Goal: Task Accomplishment & Management: Complete application form

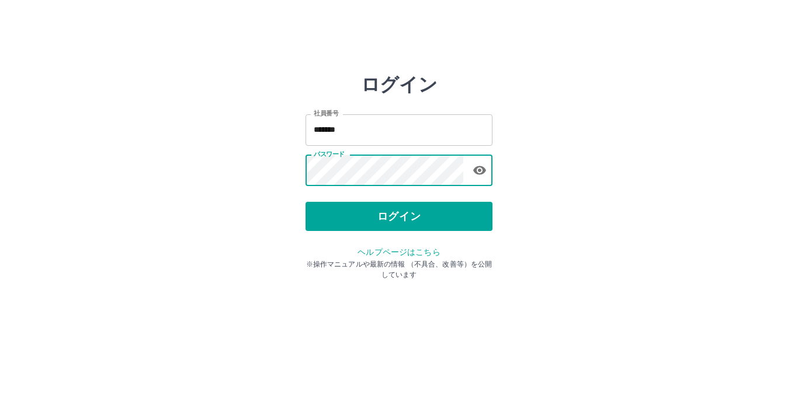
click at [407, 215] on button "ログイン" at bounding box center [398, 216] width 187 height 29
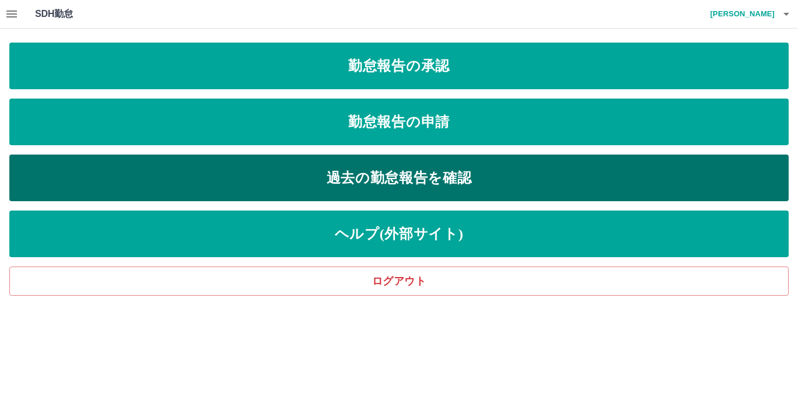
click at [407, 180] on link "過去の勤怠報告を確認" at bounding box center [398, 178] width 779 height 47
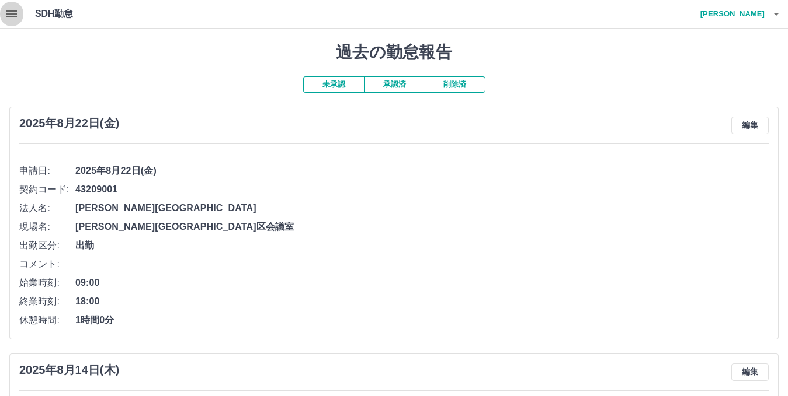
click at [10, 13] on icon "button" at bounding box center [11, 14] width 11 height 7
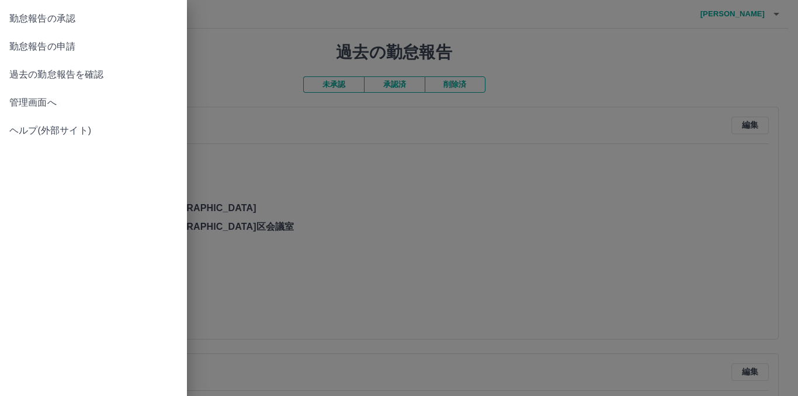
click at [41, 18] on span "勤怠報告の承認" at bounding box center [93, 19] width 168 height 14
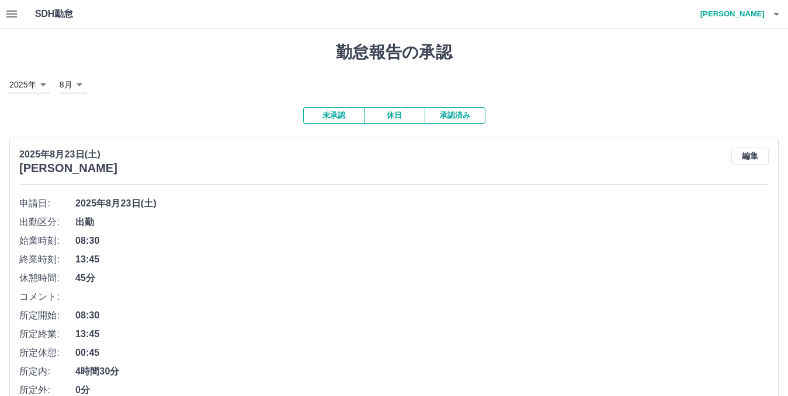
click at [15, 15] on icon "button" at bounding box center [12, 14] width 14 height 14
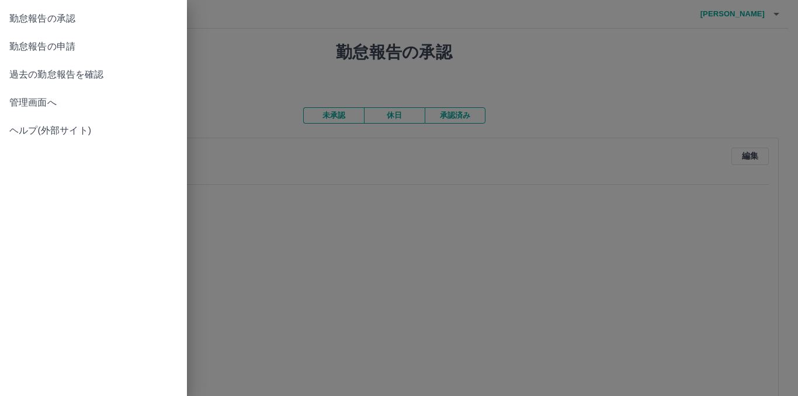
click at [319, 262] on div at bounding box center [399, 198] width 798 height 396
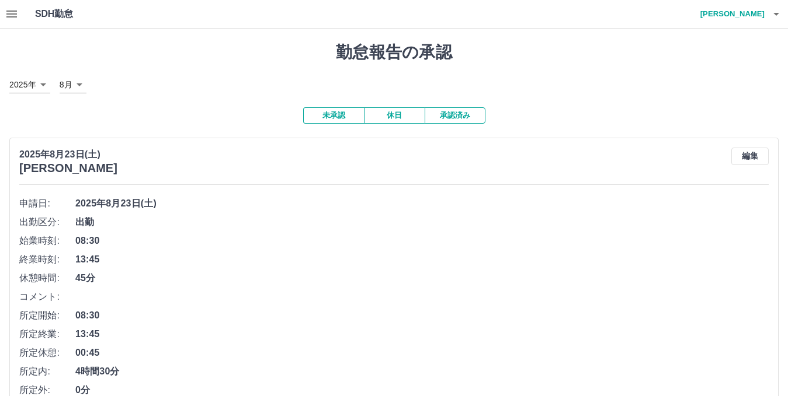
click at [9, 13] on icon "button" at bounding box center [12, 14] width 14 height 14
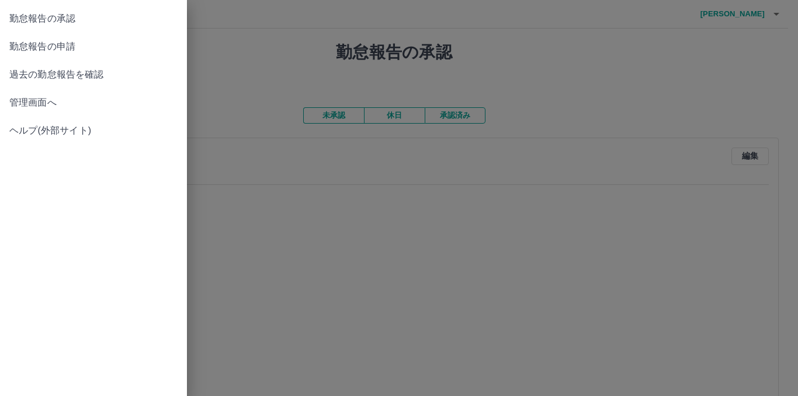
click at [53, 110] on link "管理画面へ" at bounding box center [93, 103] width 187 height 28
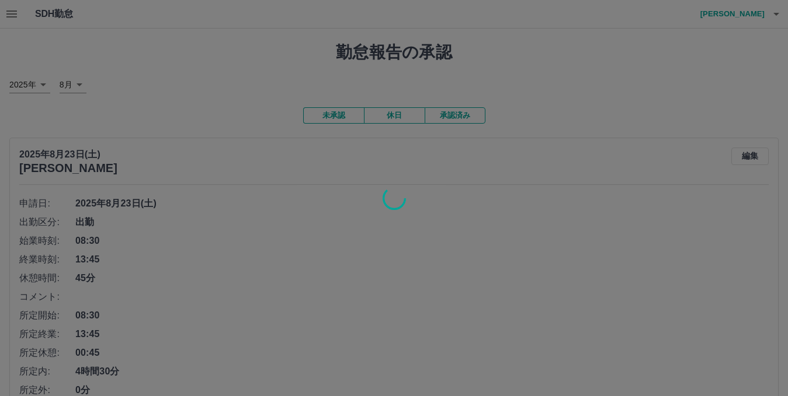
click at [16, 12] on div at bounding box center [394, 198] width 788 height 396
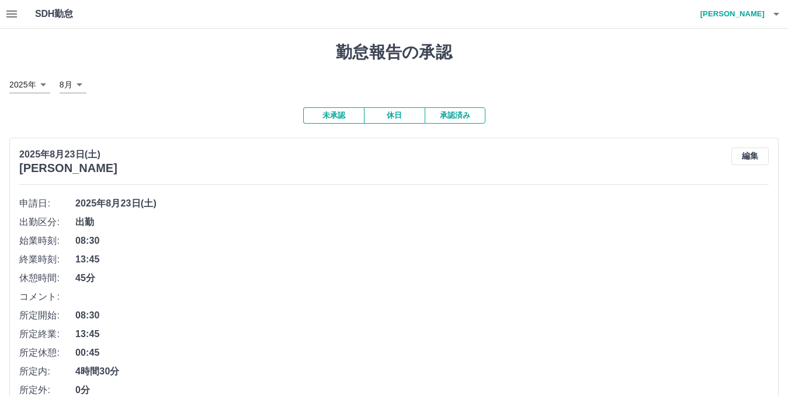
click at [16, 12] on icon "button" at bounding box center [11, 14] width 11 height 7
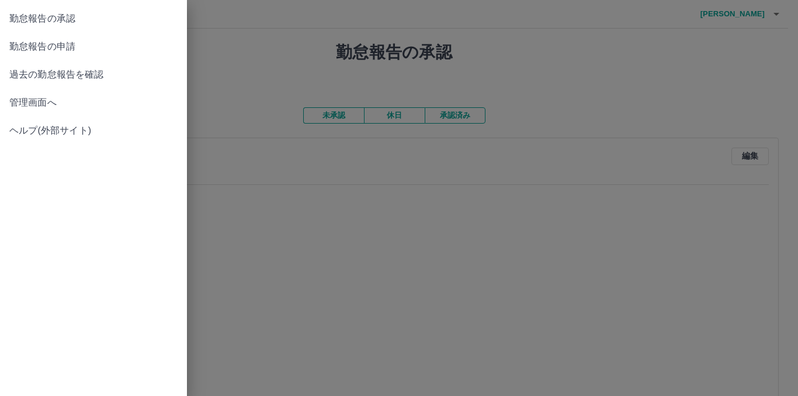
click at [55, 47] on span "勤怠報告の申請" at bounding box center [93, 47] width 168 height 14
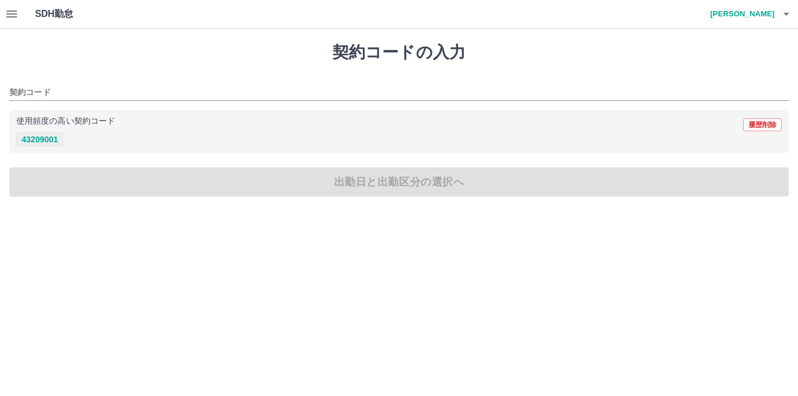
click at [40, 137] on button "43209001" at bounding box center [39, 140] width 47 height 14
type input "********"
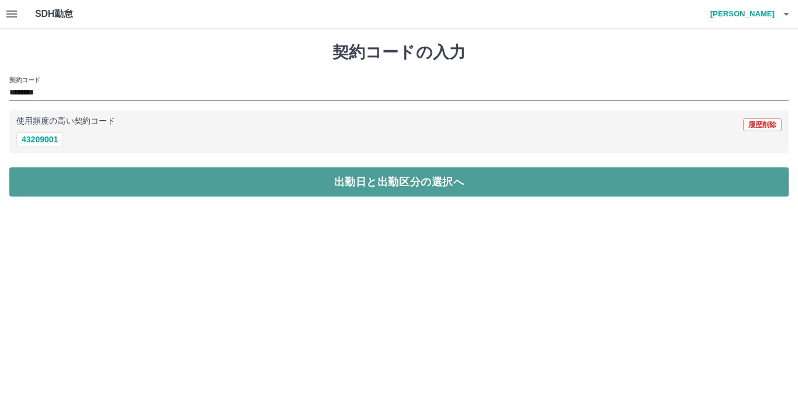
click at [307, 189] on button "出勤日と出勤区分の選択へ" at bounding box center [398, 182] width 779 height 29
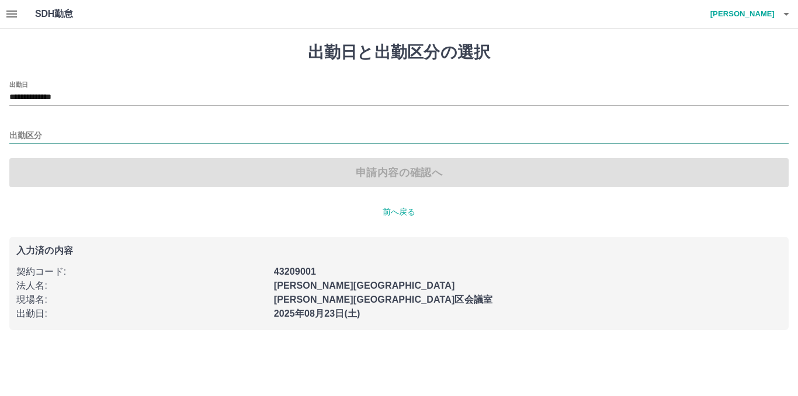
click at [47, 133] on input "出勤区分" at bounding box center [398, 136] width 779 height 15
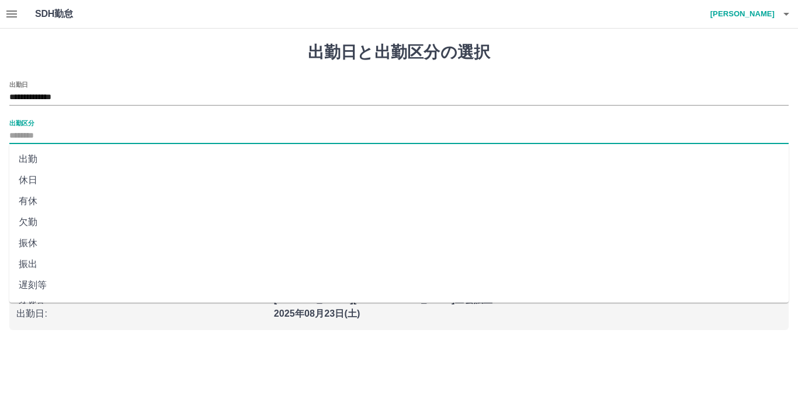
click at [37, 160] on li "出勤" at bounding box center [398, 159] width 779 height 21
type input "**"
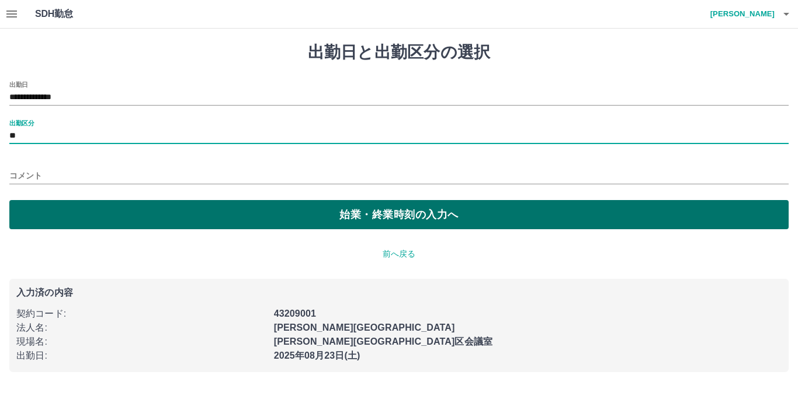
click at [324, 213] on button "始業・終業時刻の入力へ" at bounding box center [398, 214] width 779 height 29
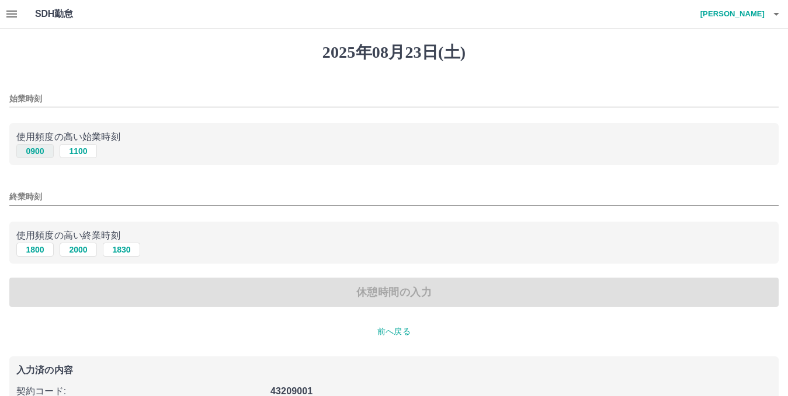
click at [43, 155] on button "0900" at bounding box center [34, 151] width 37 height 14
type input "****"
click at [34, 246] on button "1800" at bounding box center [34, 250] width 37 height 14
type input "****"
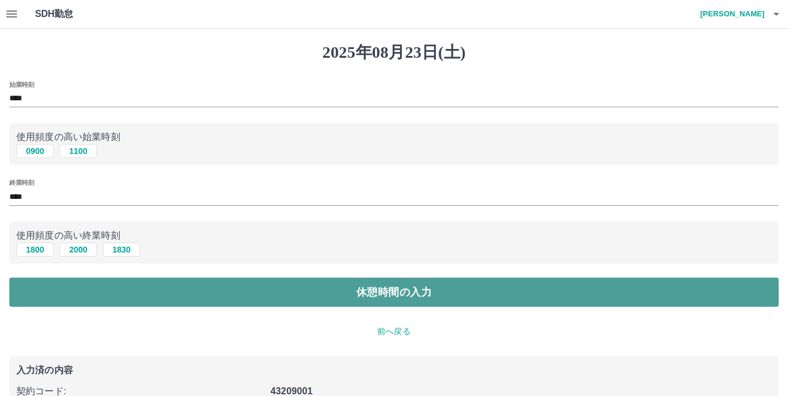
click at [254, 296] on button "休憩時間の入力" at bounding box center [393, 292] width 769 height 29
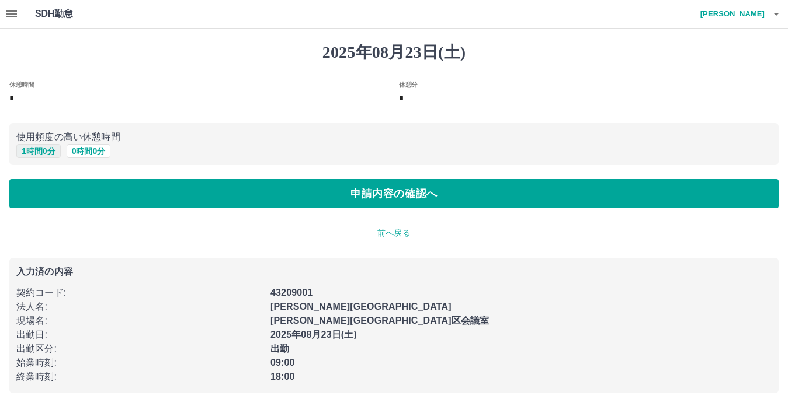
click at [47, 154] on button "1 時間 0 分" at bounding box center [38, 151] width 44 height 14
type input "*"
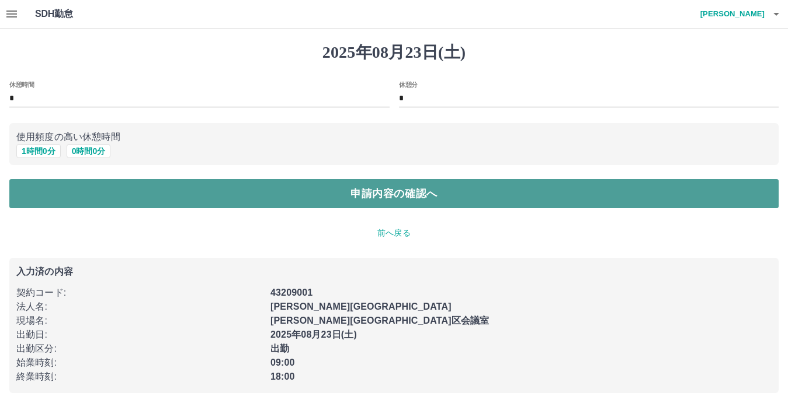
click at [371, 196] on button "申請内容の確認へ" at bounding box center [393, 193] width 769 height 29
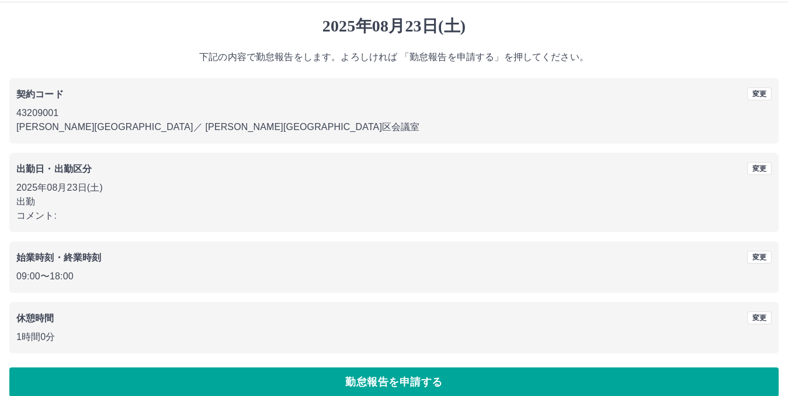
scroll to position [41, 0]
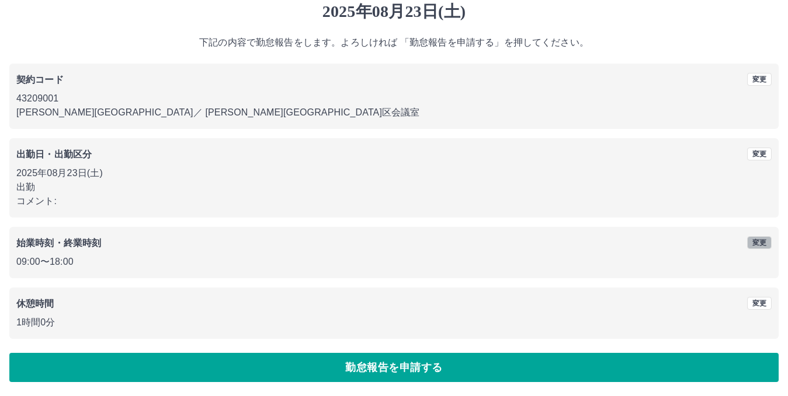
click at [763, 244] on button "変更" at bounding box center [759, 242] width 25 height 13
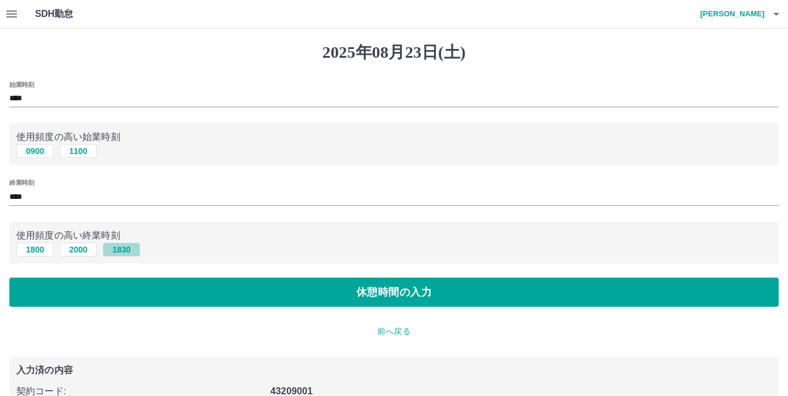
drag, startPoint x: 126, startPoint y: 248, endPoint x: 246, endPoint y: 263, distance: 120.7
click at [126, 248] on button "1830" at bounding box center [121, 250] width 37 height 14
type input "****"
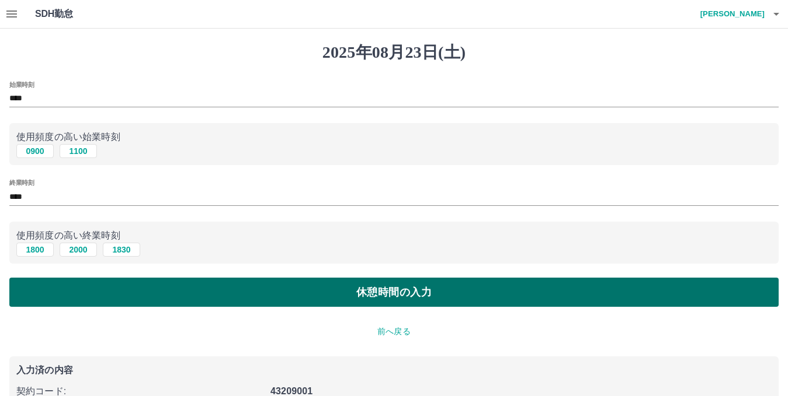
click at [467, 294] on button "休憩時間の入力" at bounding box center [393, 292] width 769 height 29
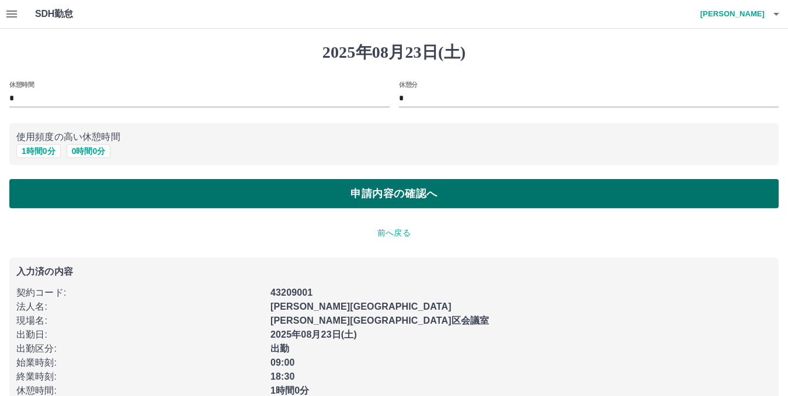
click at [400, 185] on button "申請内容の確認へ" at bounding box center [393, 193] width 769 height 29
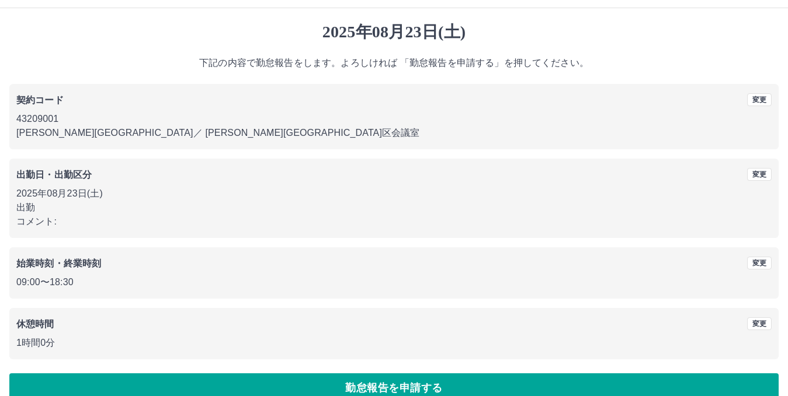
scroll to position [41, 0]
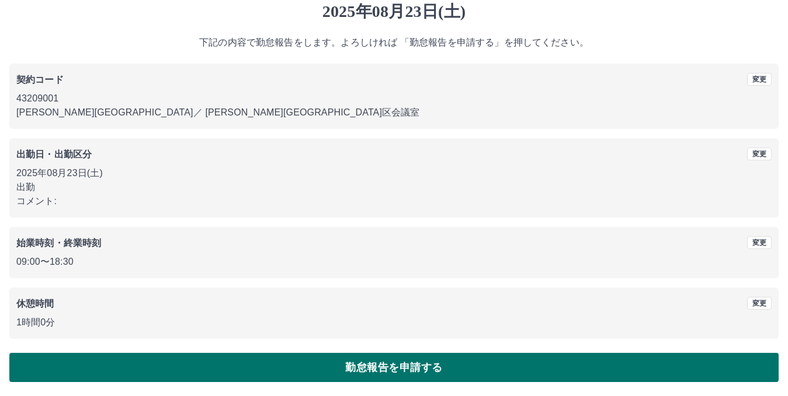
click at [404, 363] on button "勤怠報告を申請する" at bounding box center [393, 367] width 769 height 29
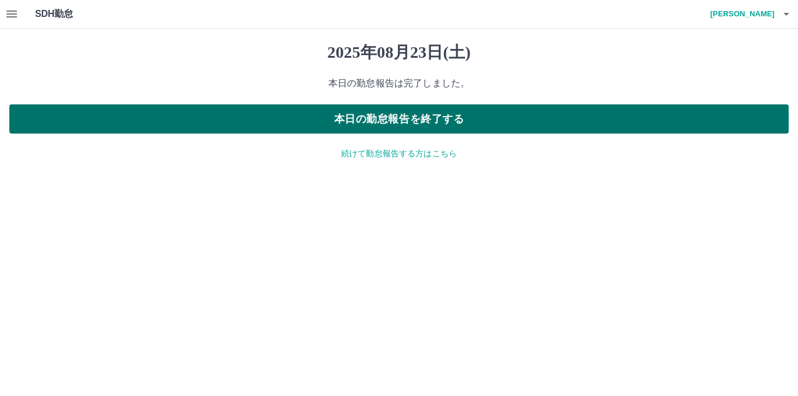
click at [399, 120] on button "本日の勤怠報告を終了する" at bounding box center [398, 119] width 779 height 29
